Goal: Information Seeking & Learning: Compare options

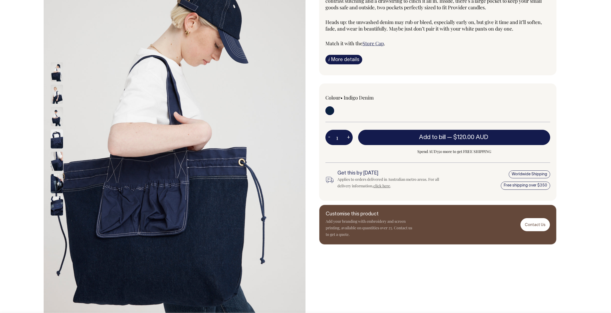
scroll to position [87, 0]
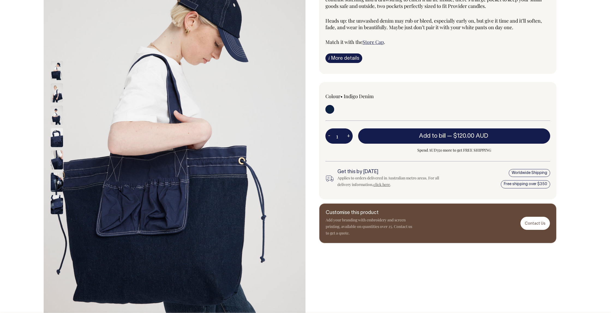
click at [55, 94] on img at bounding box center [57, 92] width 12 height 19
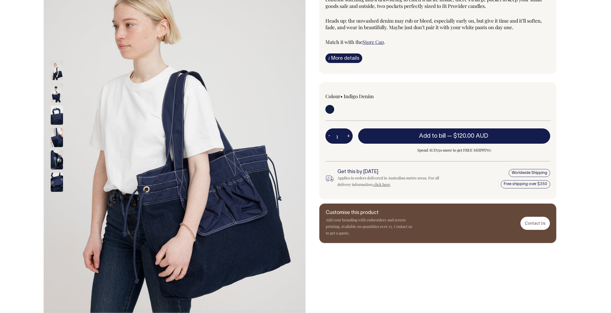
click at [57, 117] on img at bounding box center [57, 115] width 12 height 19
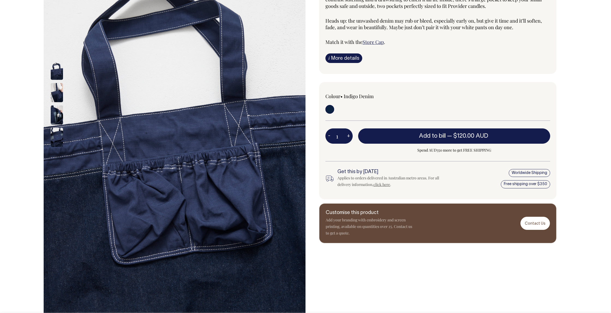
click at [57, 114] on img at bounding box center [57, 115] width 12 height 19
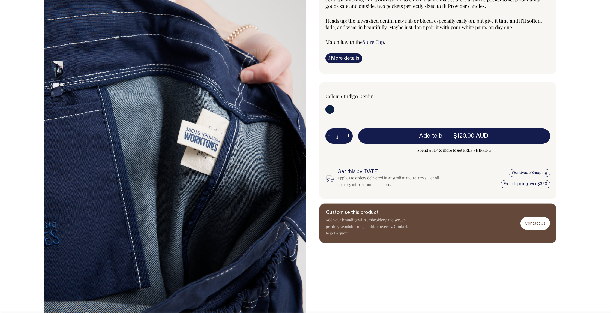
click at [57, 92] on img at bounding box center [57, 92] width 12 height 19
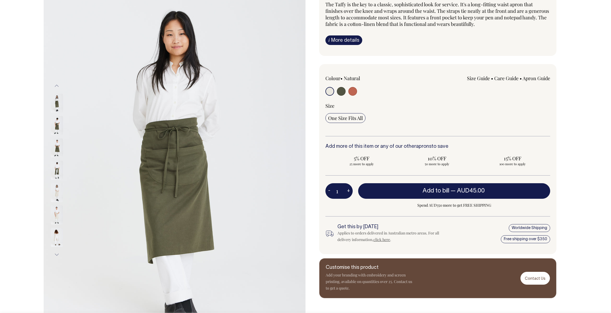
click at [341, 90] on input "radio" at bounding box center [341, 91] width 9 height 9
radio input "true"
select select "Olive"
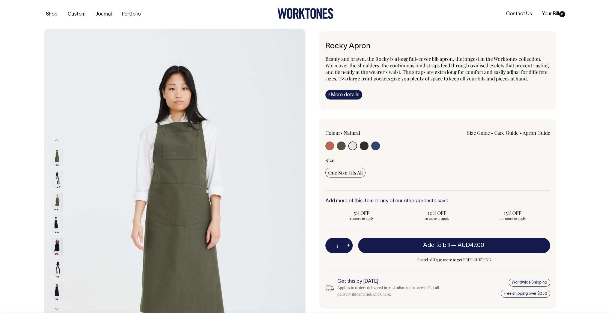
select select "Natural"
click at [352, 150] on input "radio" at bounding box center [352, 146] width 9 height 9
click at [351, 150] on input "radio" at bounding box center [352, 146] width 9 height 9
click at [360, 142] on input "radio" at bounding box center [364, 146] width 9 height 9
radio input "true"
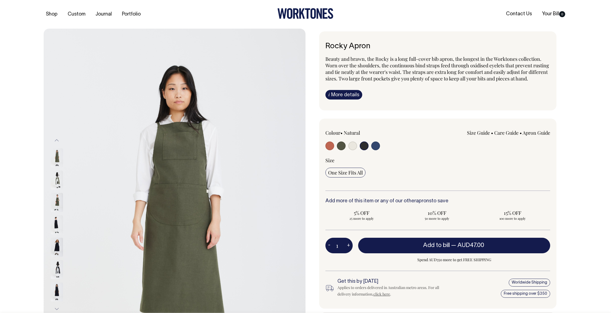
radio input "true"
select select "Charcoal"
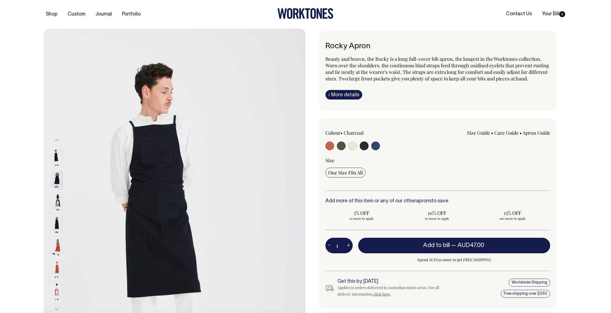
click at [371, 142] on input "radio" at bounding box center [375, 146] width 9 height 9
radio input "true"
select select "Indigo"
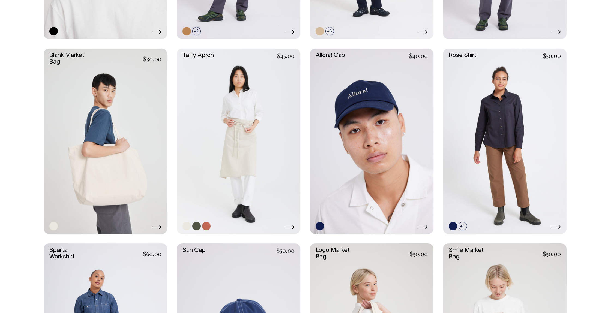
scroll to position [994, 0]
click at [197, 225] on link at bounding box center [196, 226] width 8 height 8
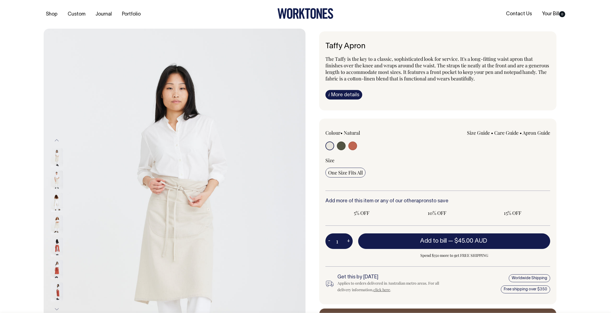
radio input "true"
select select "Olive"
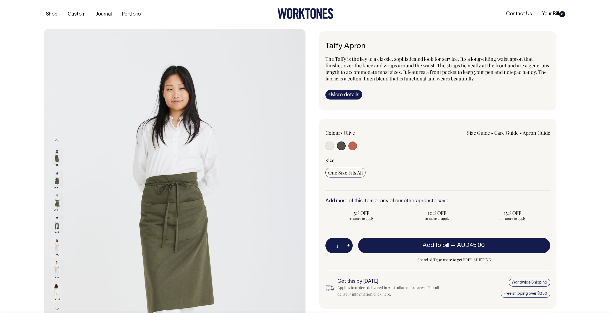
click at [352, 148] on input "radio" at bounding box center [352, 146] width 9 height 9
radio input "true"
select select "Rust"
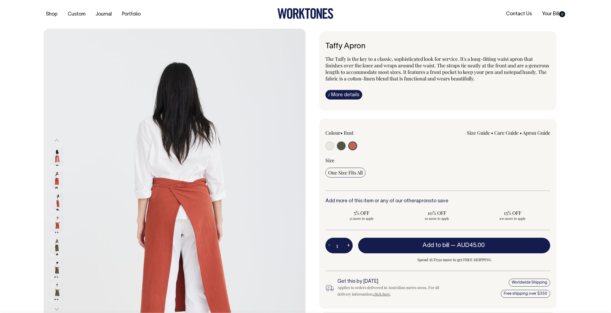
click at [342, 147] on input "radio" at bounding box center [341, 146] width 9 height 9
radio input "true"
select select "Olive"
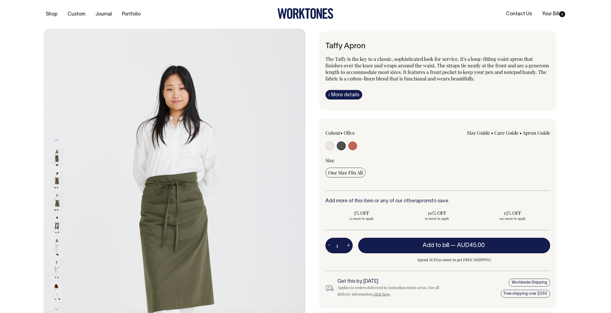
click at [327, 146] on input "radio" at bounding box center [329, 146] width 9 height 9
radio input "true"
select select "Natural"
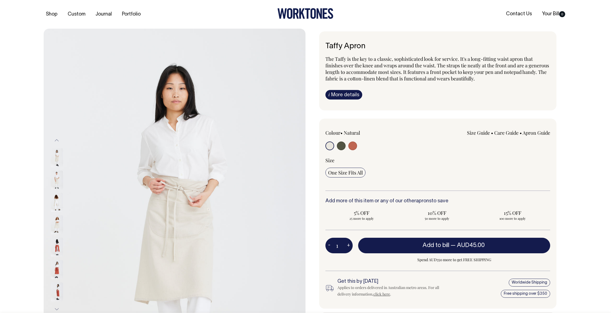
click at [344, 146] on input "radio" at bounding box center [341, 146] width 9 height 9
radio input "true"
select select "Olive"
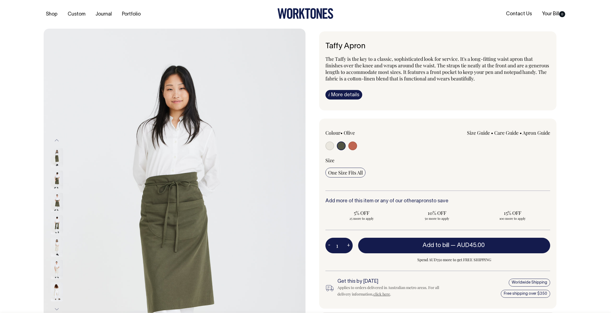
click at [355, 147] on input "radio" at bounding box center [352, 146] width 9 height 9
radio input "true"
select select "Rust"
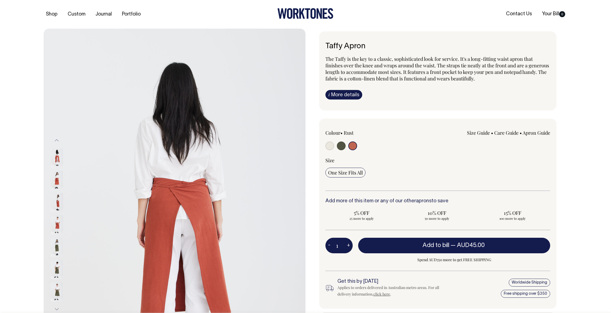
click at [337, 142] on input "radio" at bounding box center [341, 146] width 9 height 9
radio input "true"
select select "Olive"
